Goal: Task Accomplishment & Management: Manage account settings

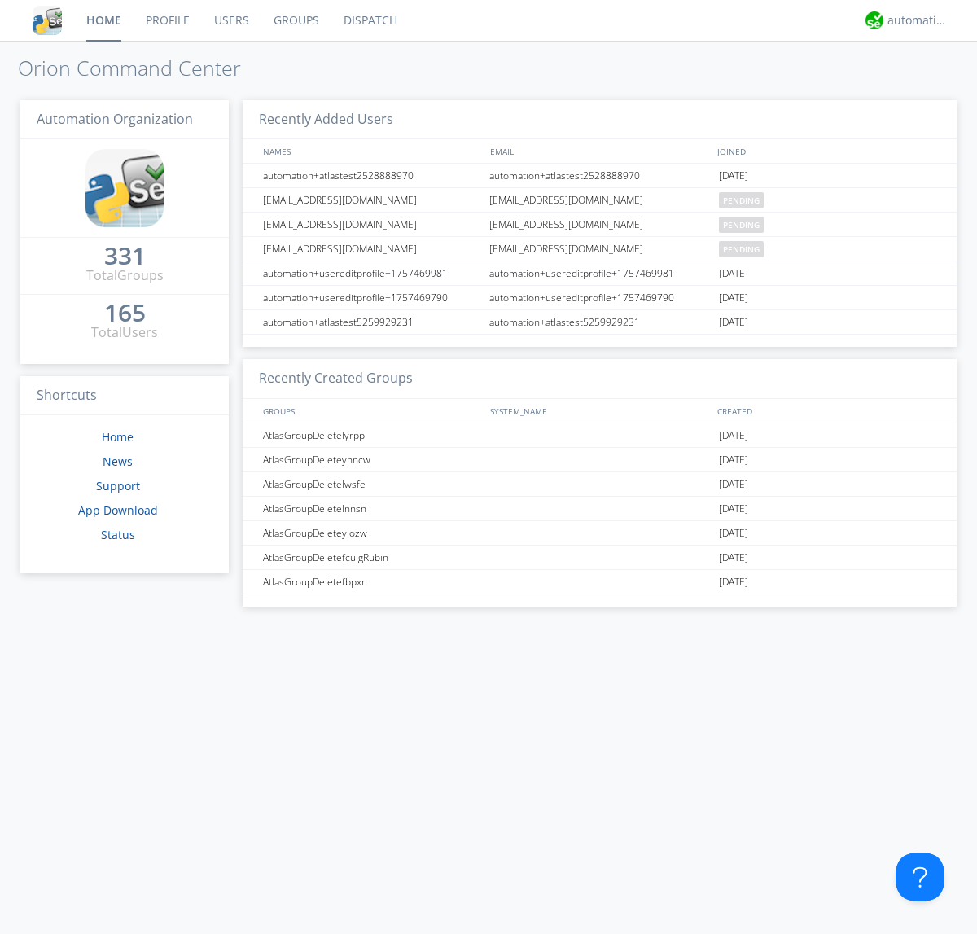
click at [230, 20] on link "Users" at bounding box center [231, 20] width 59 height 41
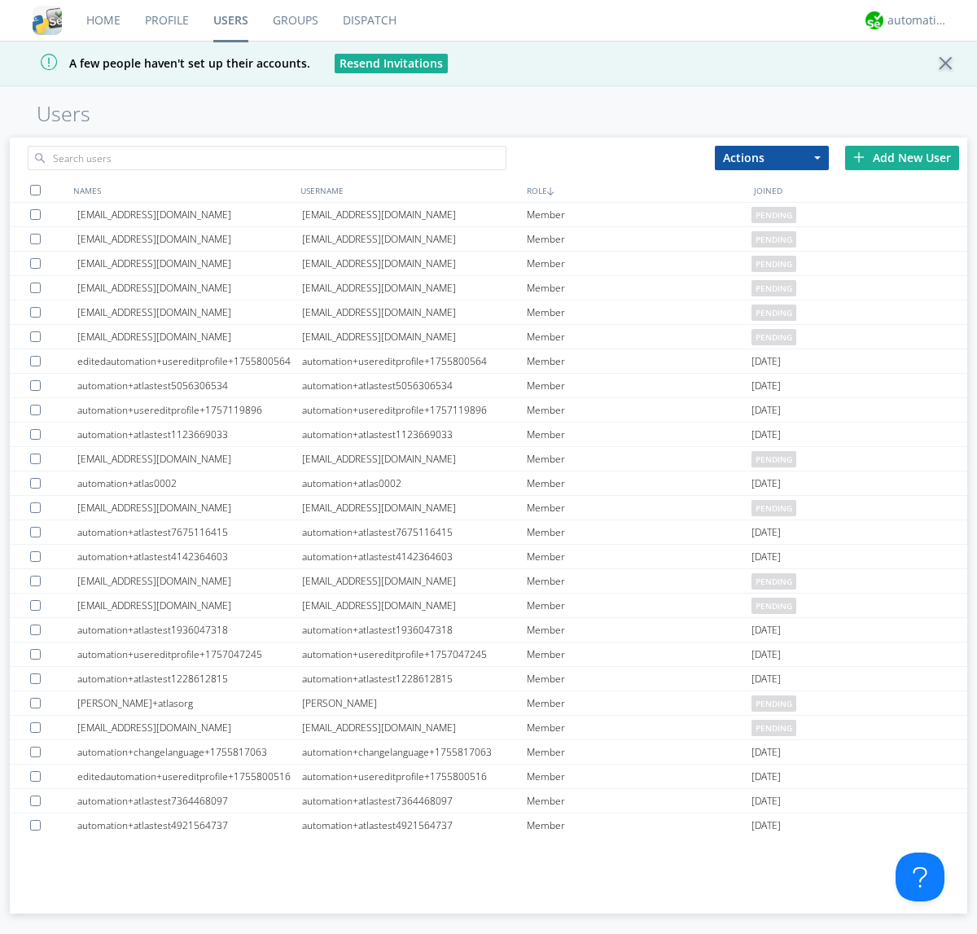
click at [902, 157] on div "Add New User" at bounding box center [902, 158] width 114 height 24
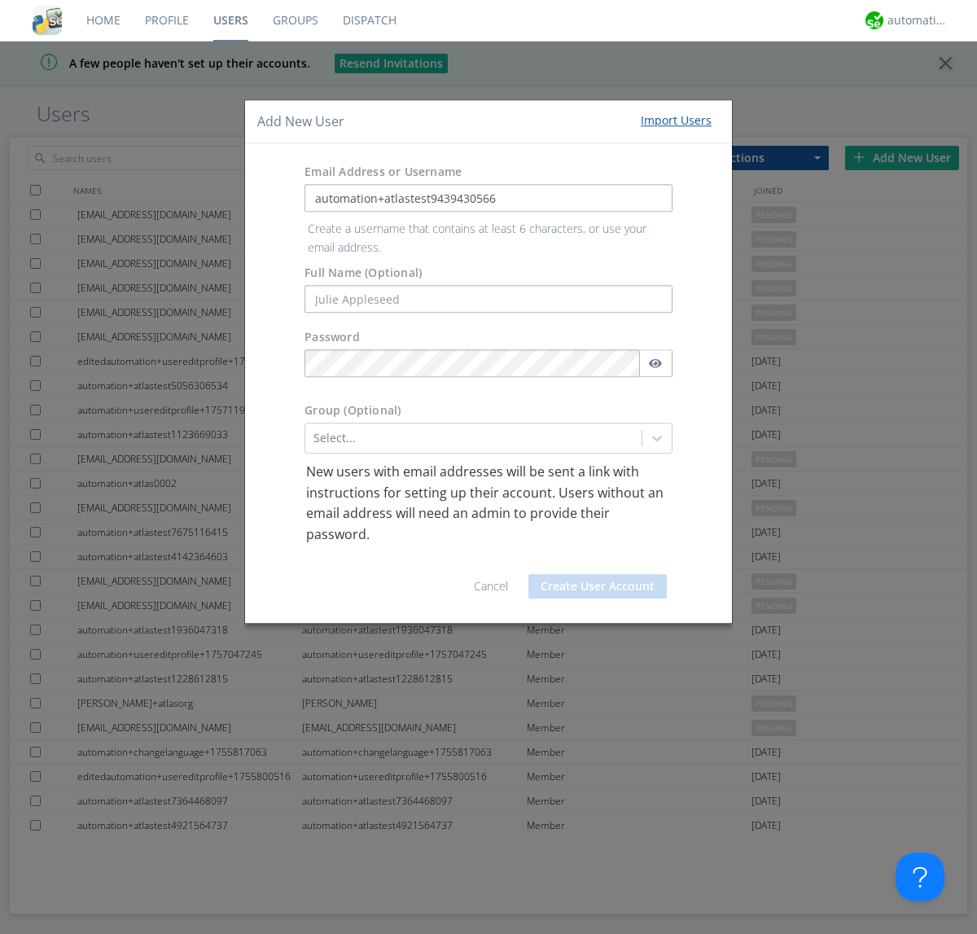
type input "automation+atlastest9439430566"
click at [597, 574] on button "Create User Account" at bounding box center [597, 586] width 138 height 24
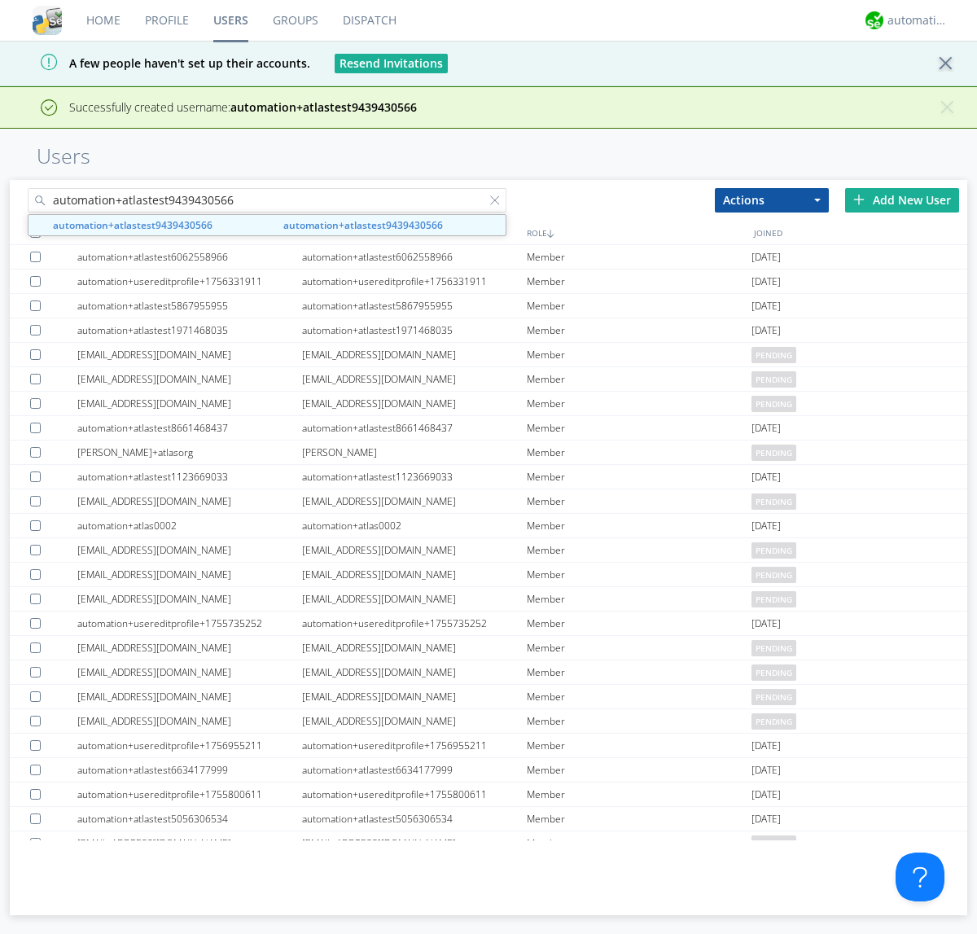
type input "automation+atlastest9439430566"
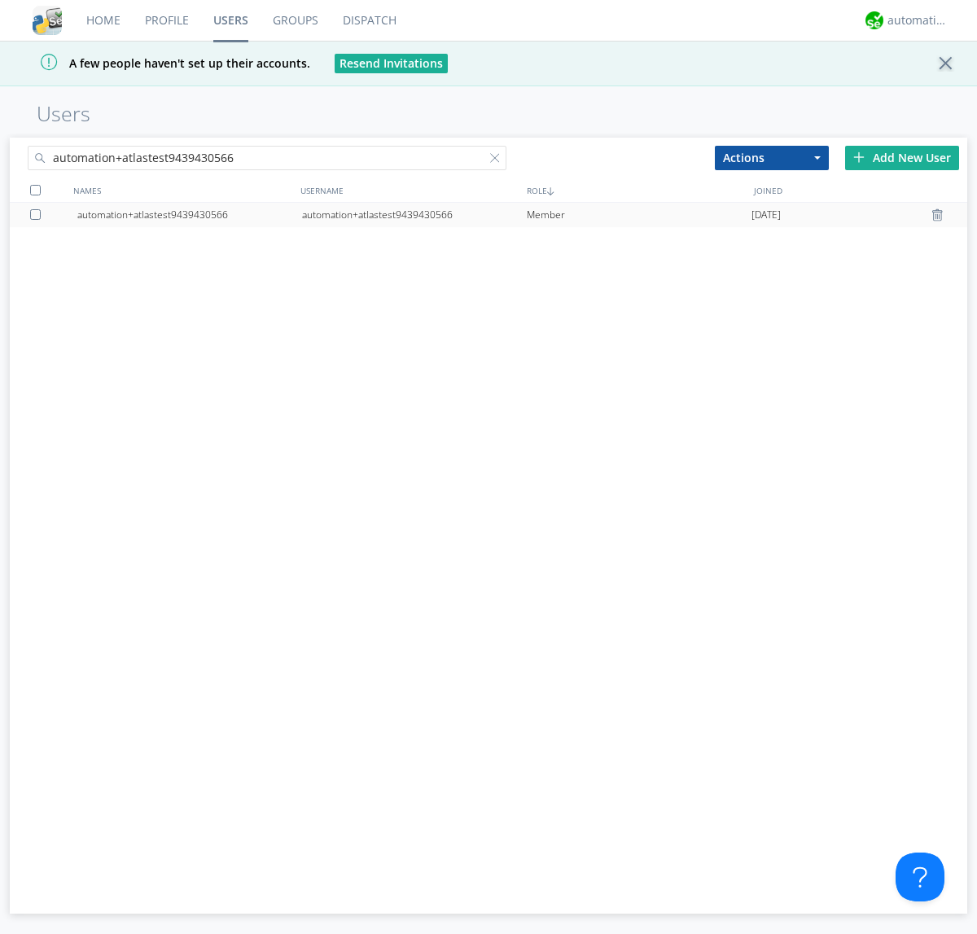
click at [38, 214] on div at bounding box center [38, 214] width 16 height 11
click at [772, 157] on button "Actions" at bounding box center [772, 158] width 114 height 24
click at [0, 0] on link "Edit Settings" at bounding box center [0, 0] width 0 height 0
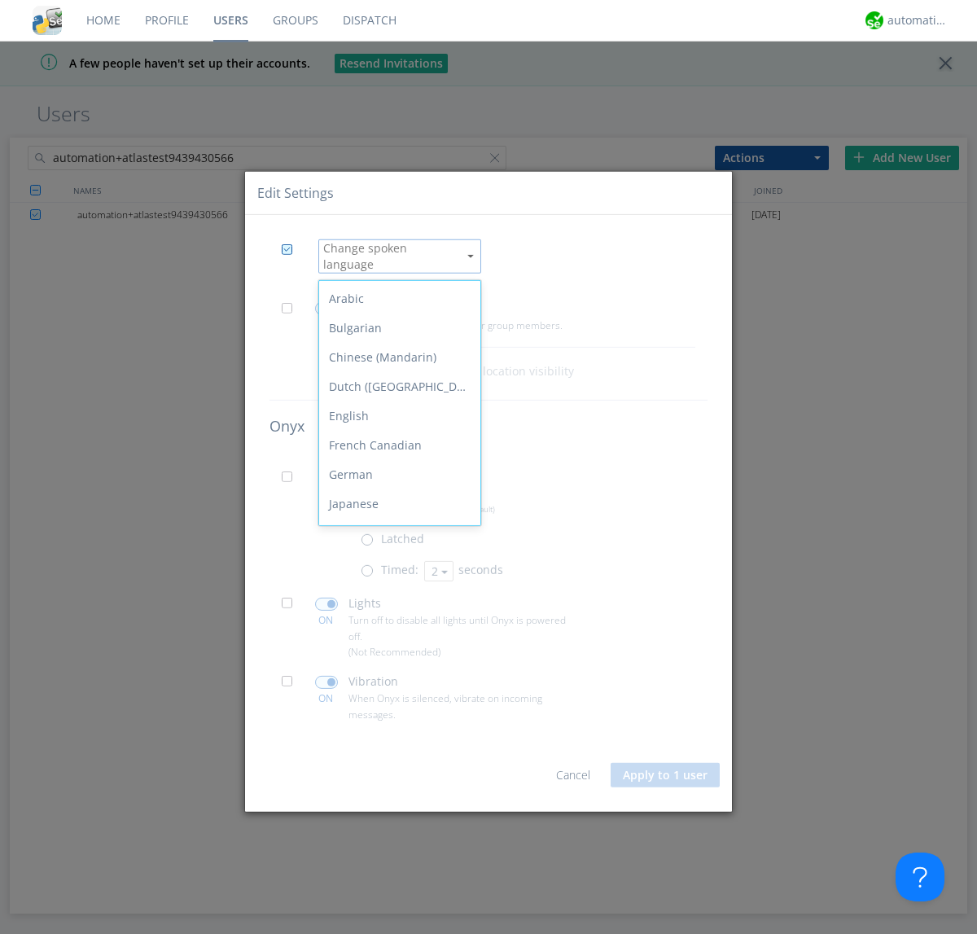
click at [396, 694] on div "Spanish" at bounding box center [399, 708] width 161 height 29
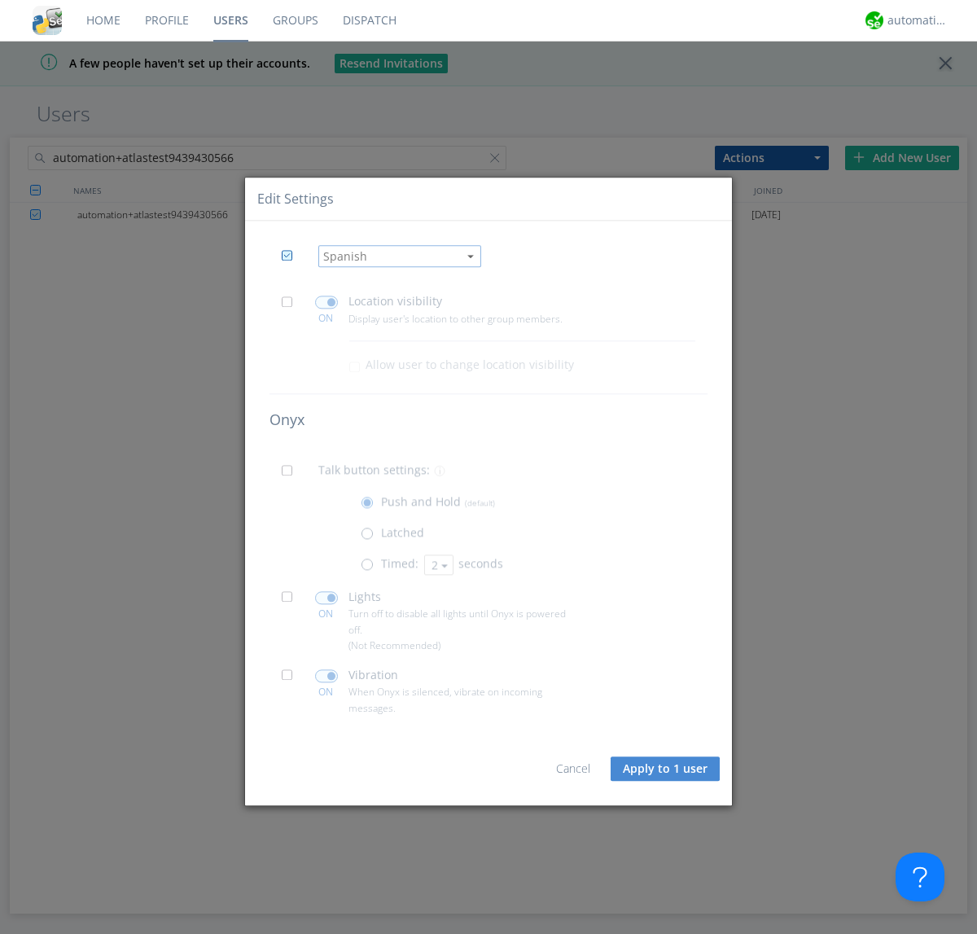
click at [666, 768] on button "Apply to 1 user" at bounding box center [664, 768] width 109 height 24
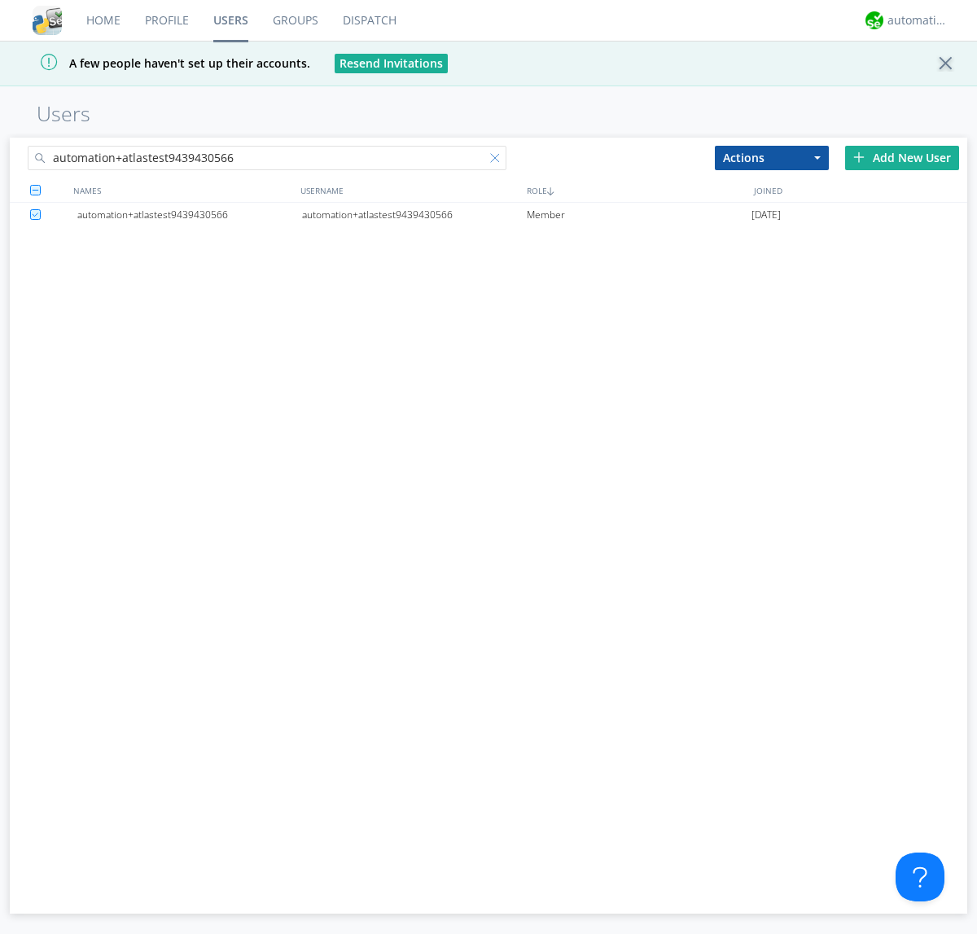
click at [498, 160] on div at bounding box center [498, 161] width 16 height 16
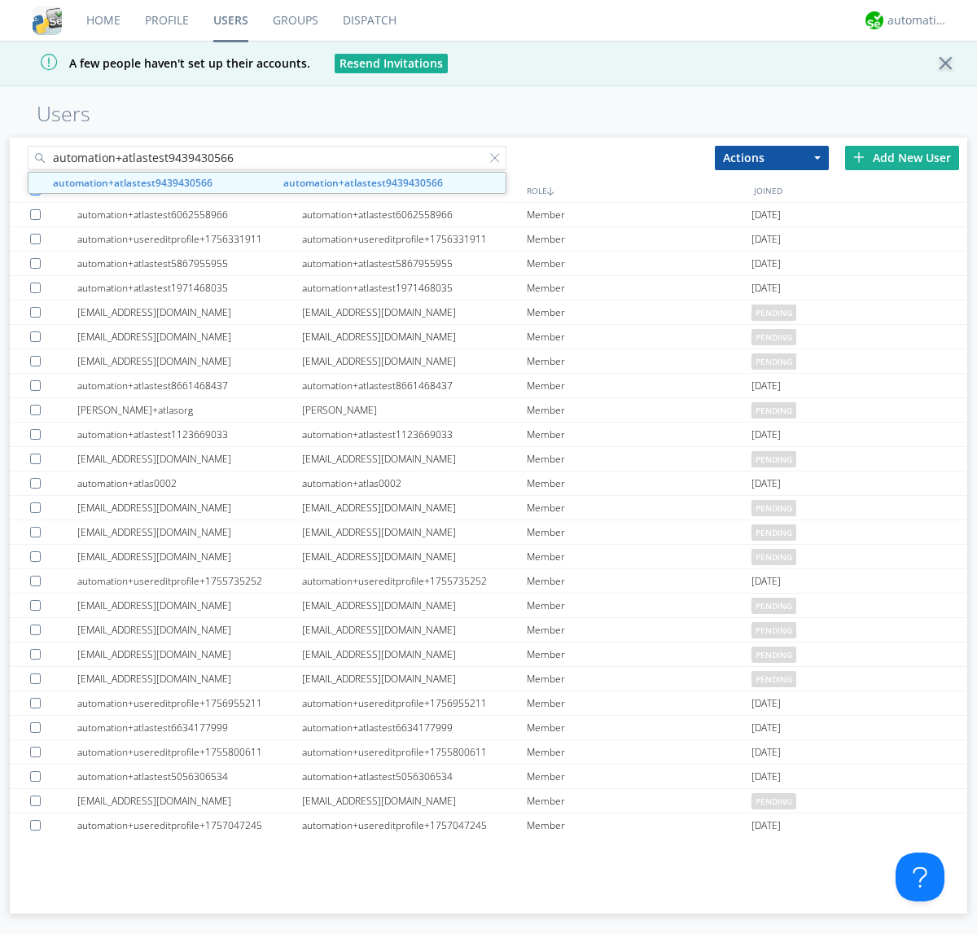
type input "automation+atlastest9439430566"
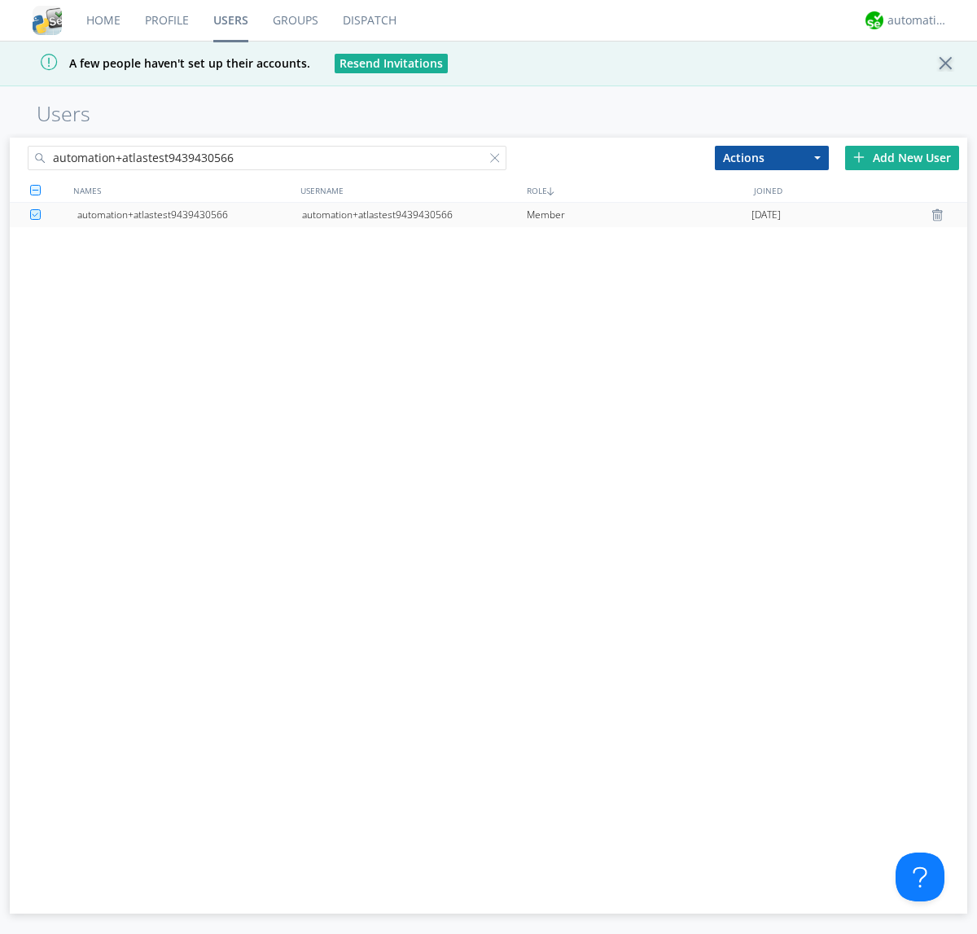
click at [413, 214] on div "automation+atlastest9439430566" at bounding box center [414, 215] width 225 height 24
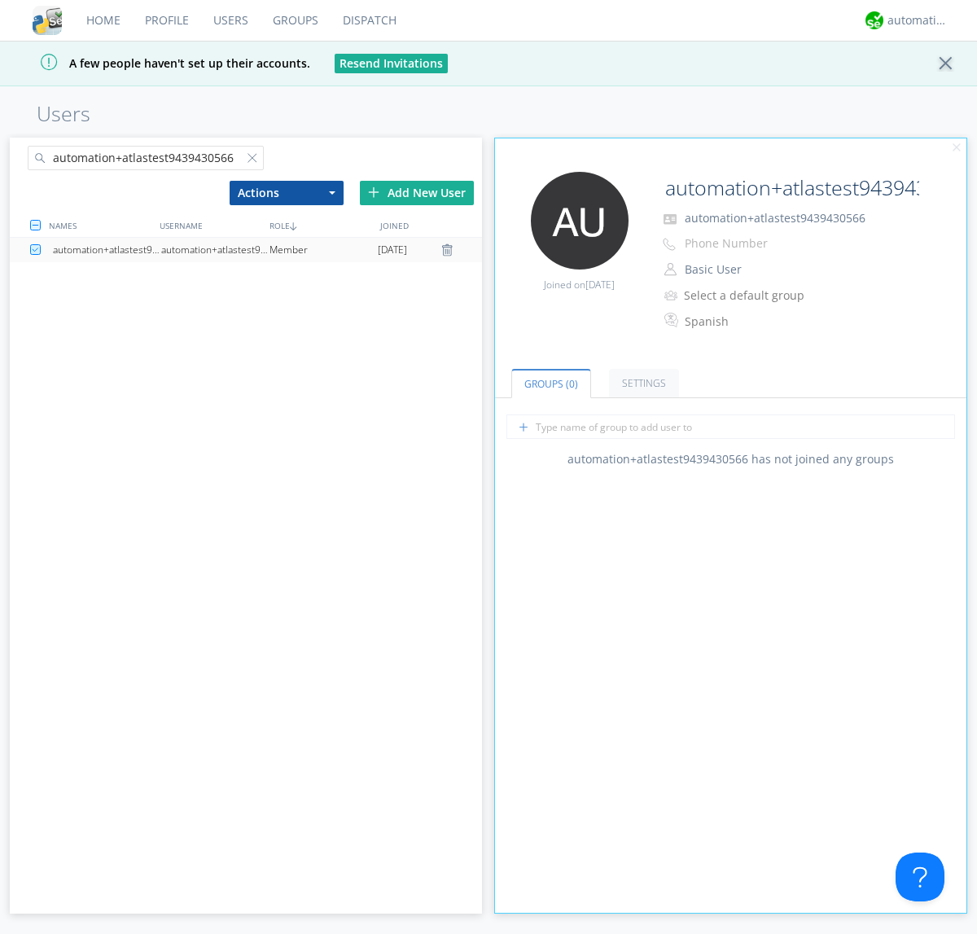
click at [641, 383] on link "Settings" at bounding box center [644, 383] width 70 height 28
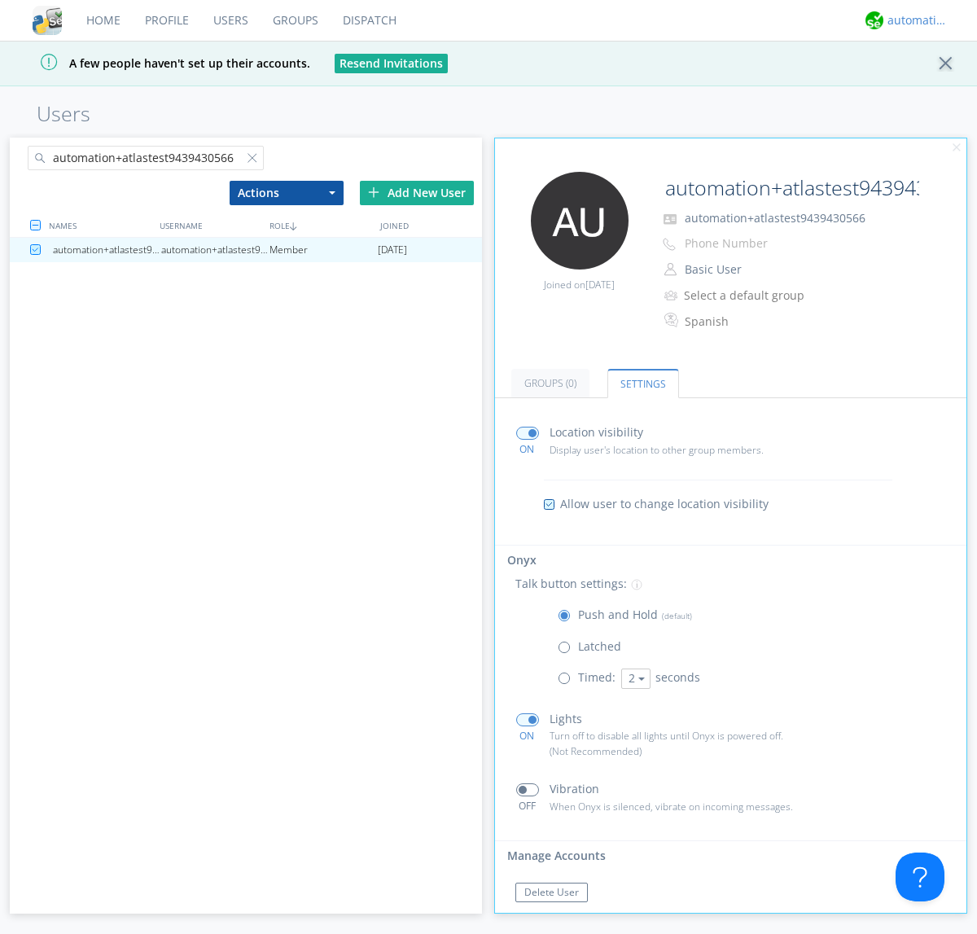
click at [913, 20] on div "automation+atlas" at bounding box center [917, 20] width 61 height 16
